Goal: Manage account settings

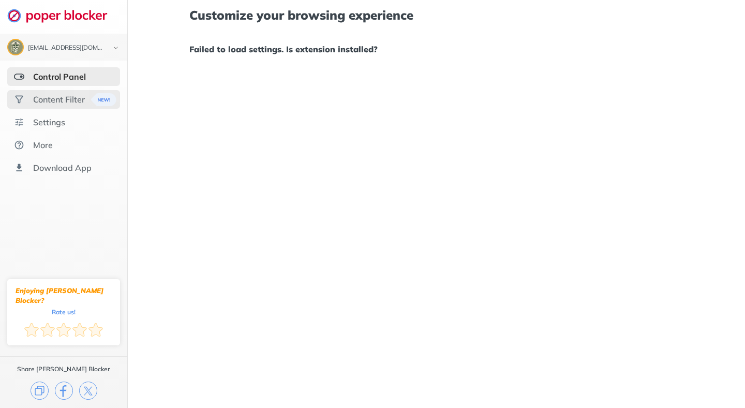
click at [54, 99] on div "Content Filter" at bounding box center [59, 99] width 52 height 10
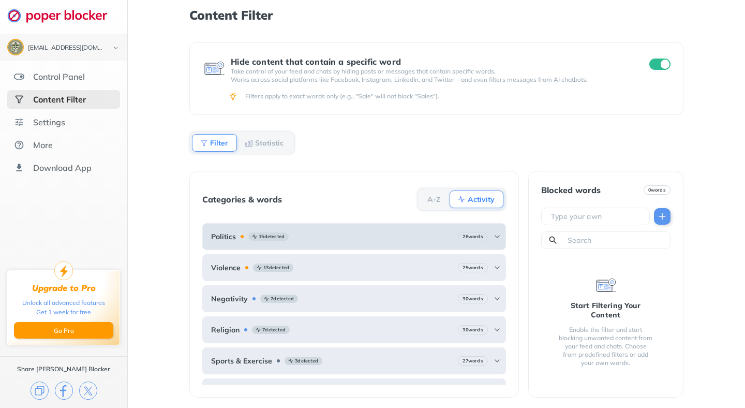
click at [482, 234] on div "26 words" at bounding box center [479, 236] width 43 height 9
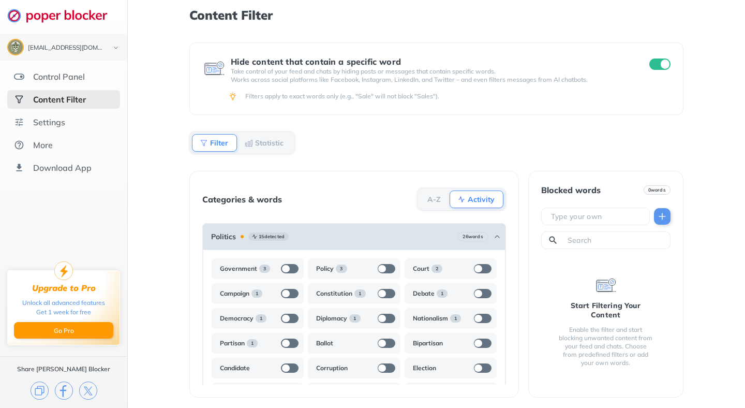
click at [493, 234] on img at bounding box center [497, 236] width 8 height 8
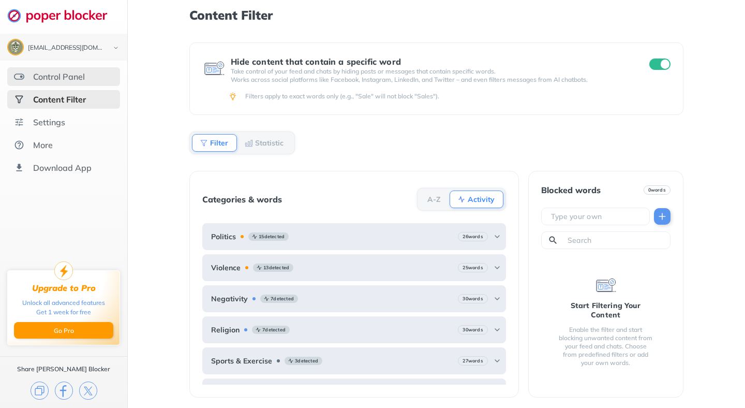
click at [56, 80] on div "Control Panel" at bounding box center [59, 76] width 52 height 10
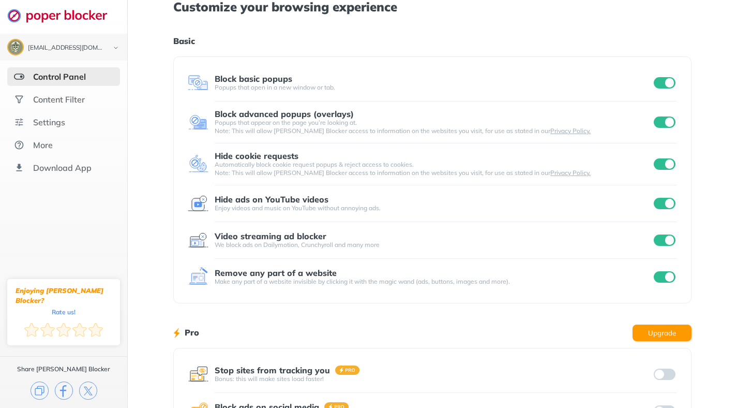
scroll to position [8, 0]
click at [654, 206] on input "checkbox" at bounding box center [665, 203] width 22 height 11
